Goal: Task Accomplishment & Management: Use online tool/utility

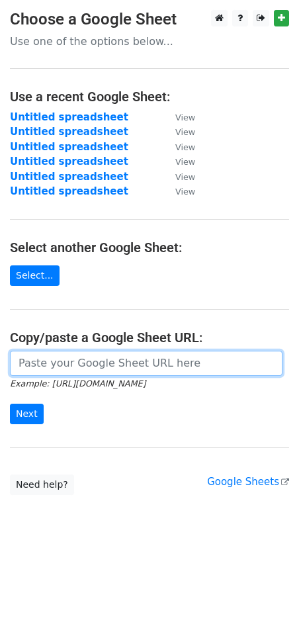
click at [49, 356] on input "url" at bounding box center [146, 363] width 273 height 25
paste input "https://docs.google.com/spreadsheets/d/1HMGMrYjktTYFt7y5rrXew1bgOkDO-8eBT7zLrXZ…"
type input "https://docs.google.com/spreadsheets/d/1HMGMrYjktTYFt7y5rrXew1bgOkDO-8eBT7zLrXZ…"
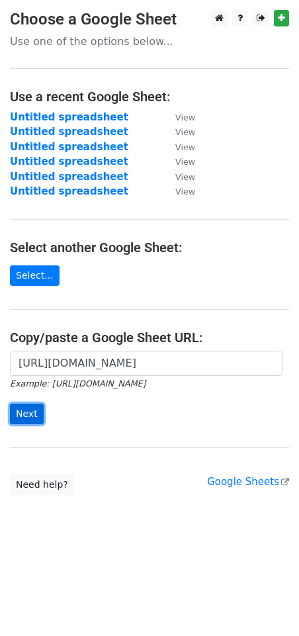
scroll to position [0, 0]
click at [20, 416] on input "Next" at bounding box center [27, 414] width 34 height 21
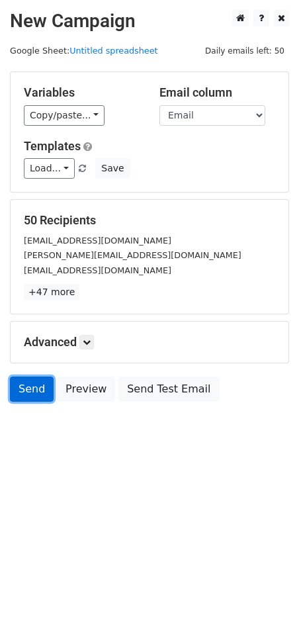
click at [25, 392] on link "Send" at bounding box center [32, 389] width 44 height 25
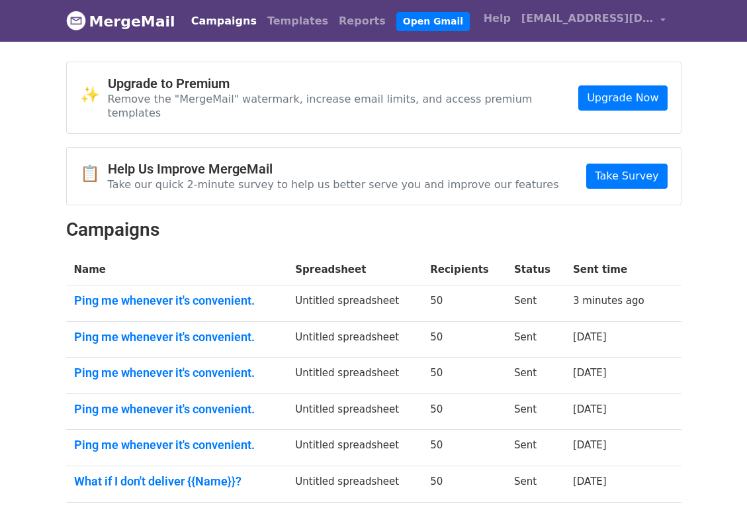
click at [183, 293] on link "Ping me whenever it's convenient." at bounding box center [177, 300] width 206 height 15
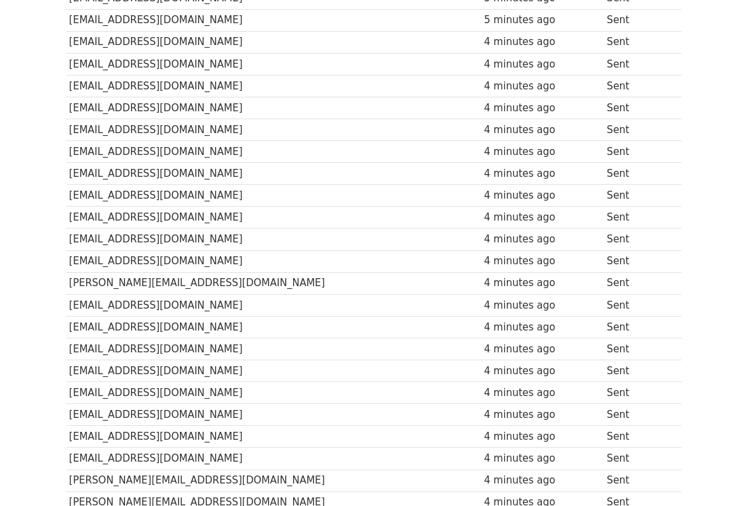
scroll to position [927, 0]
